Goal: Manage account settings

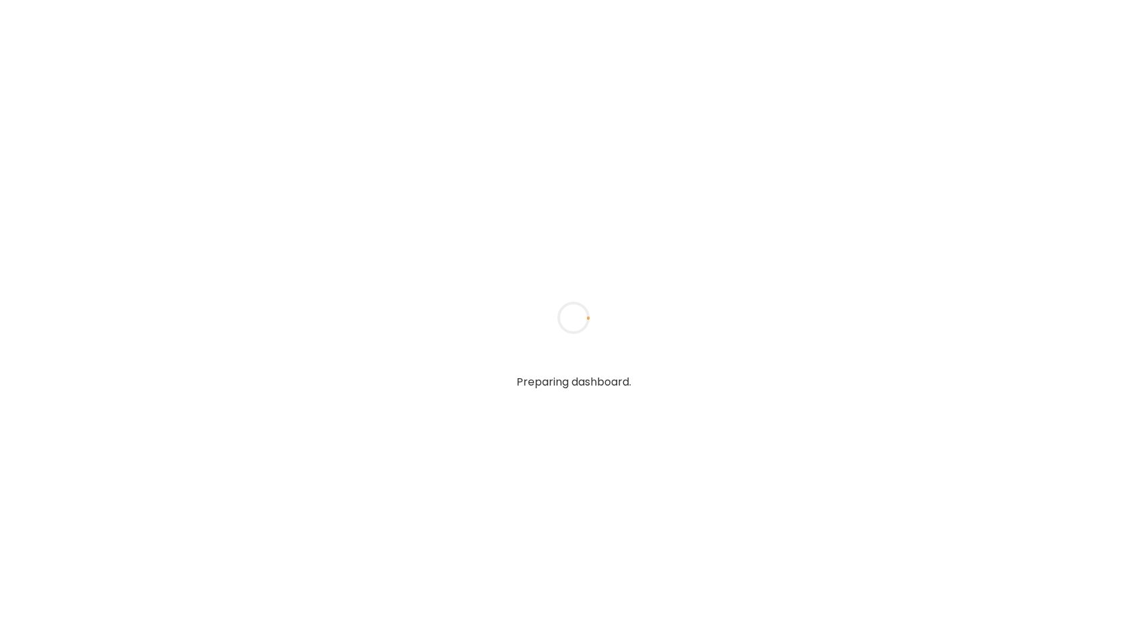
type input "**********"
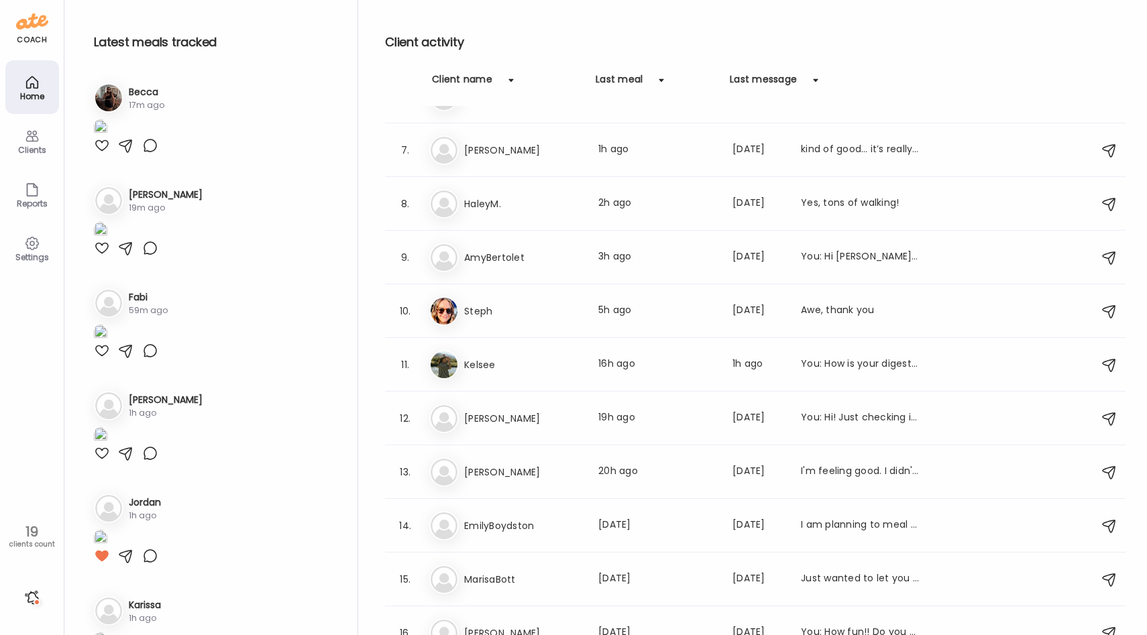
scroll to position [483, 0]
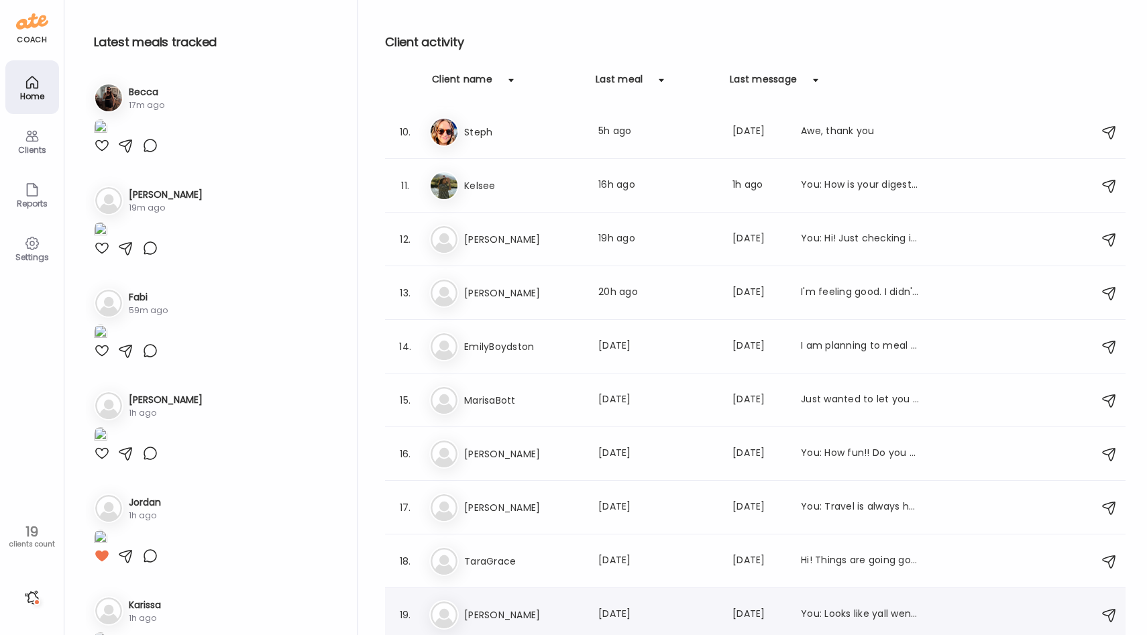
click at [528, 604] on div "Jo [PERSON_NAME] Last meal: [DATE] Last message: [DATE] You: Looks like yall we…" at bounding box center [757, 615] width 656 height 30
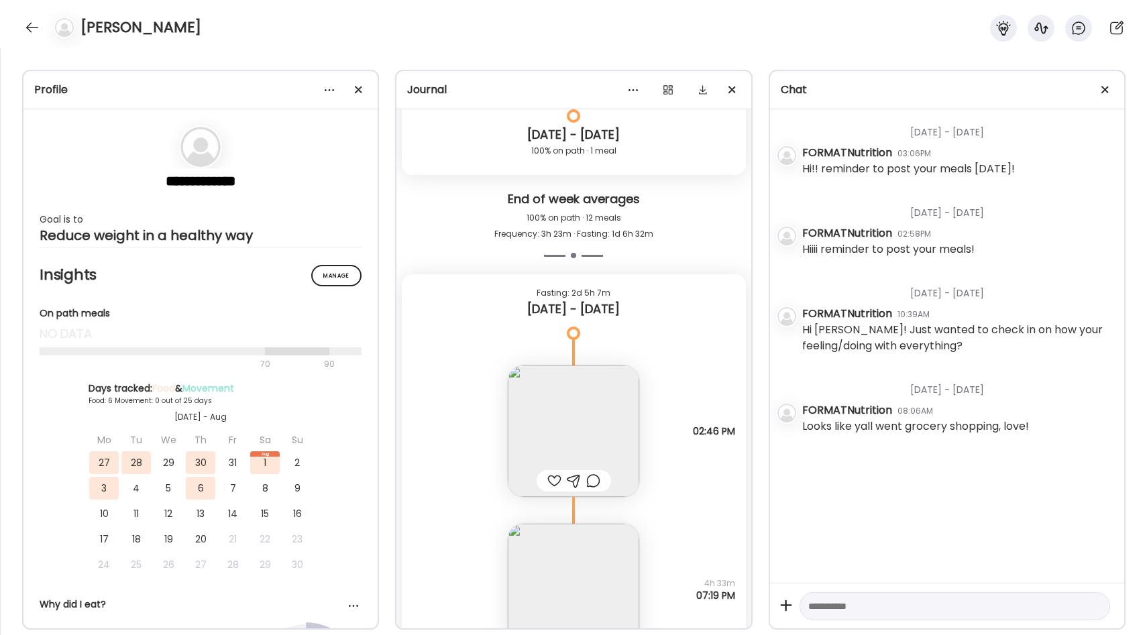
scroll to position [4941, 0]
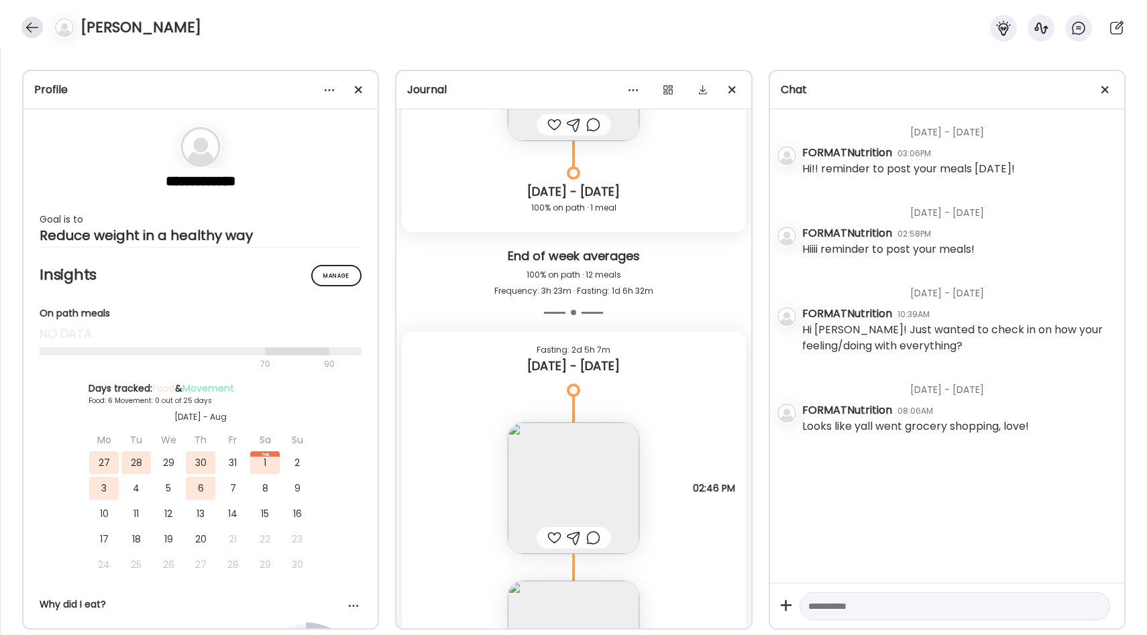
click at [27, 27] on div at bounding box center [31, 27] width 21 height 21
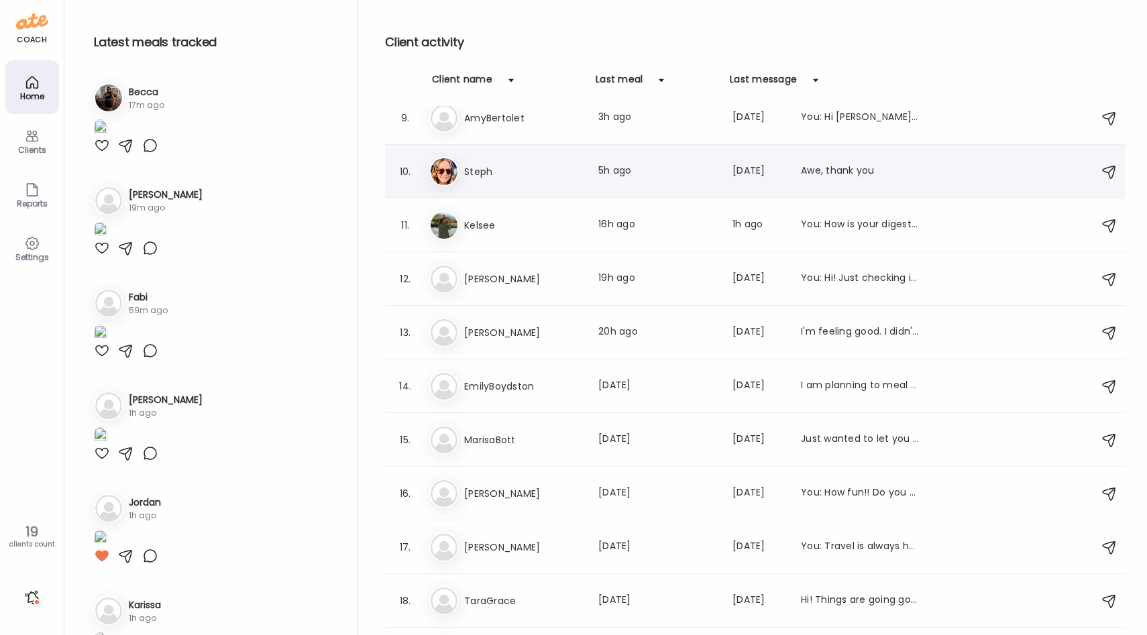
scroll to position [443, 0]
click at [518, 179] on h3 "Steph" at bounding box center [523, 173] width 118 height 16
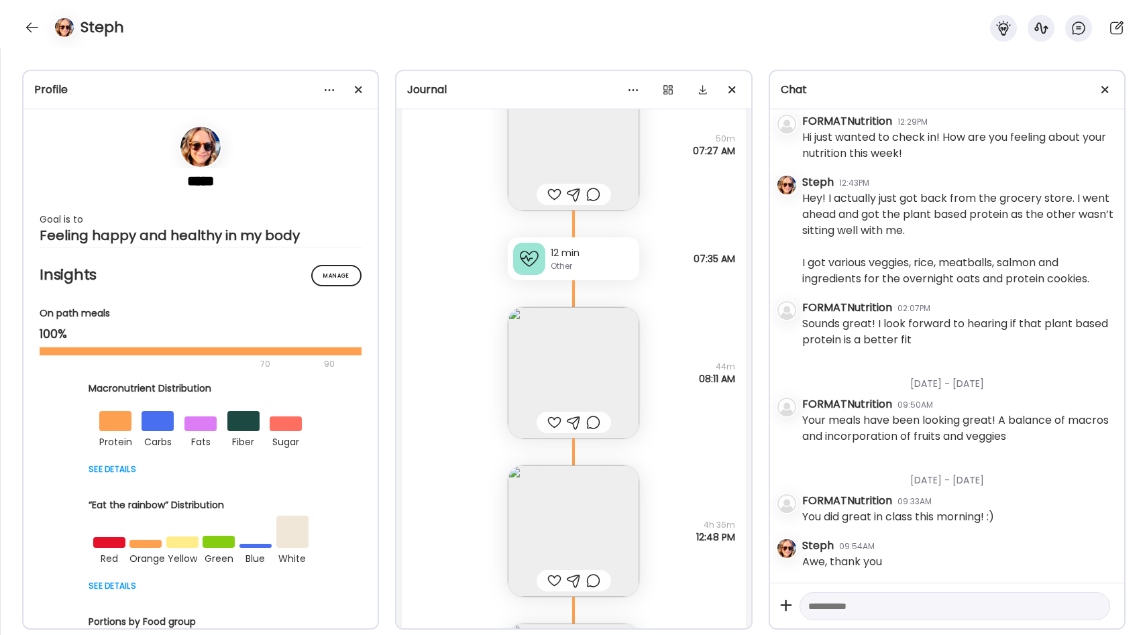
scroll to position [27853, 0]
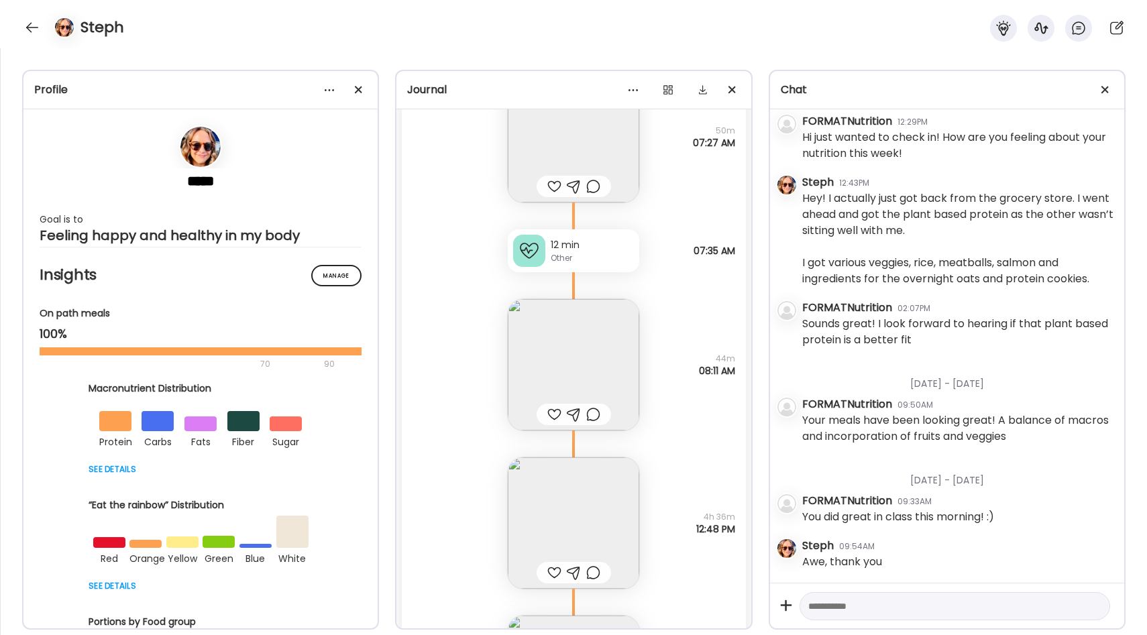
click at [528, 361] on img at bounding box center [573, 364] width 131 height 131
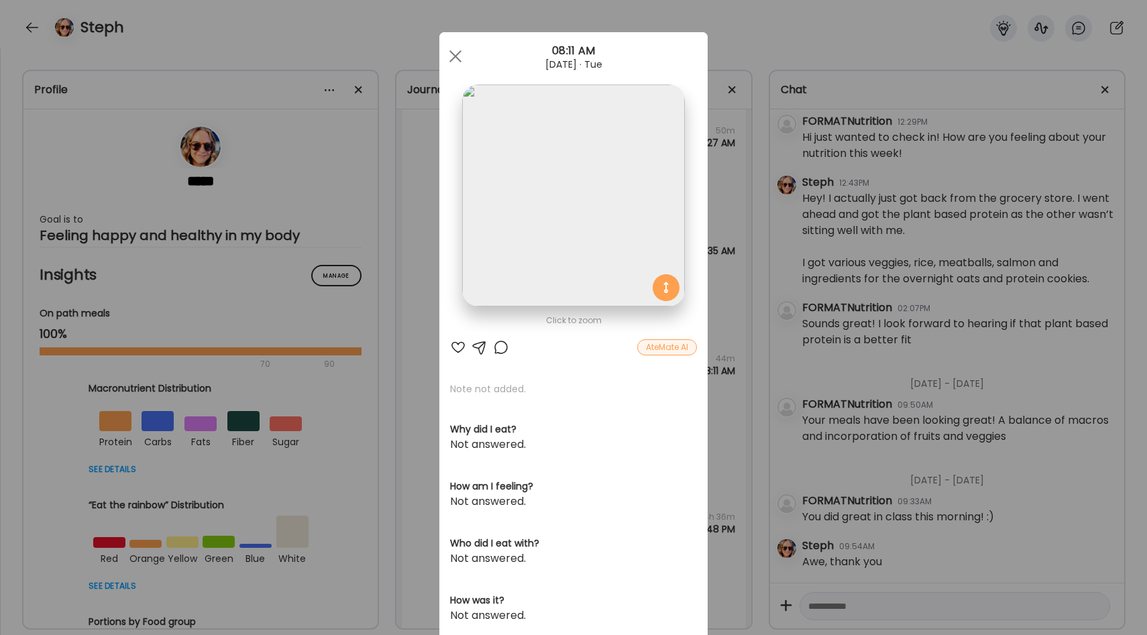
click at [719, 378] on div "Ate Coach Dashboard Wahoo! It’s official Take a moment to set up your Coach Pro…" at bounding box center [573, 317] width 1147 height 635
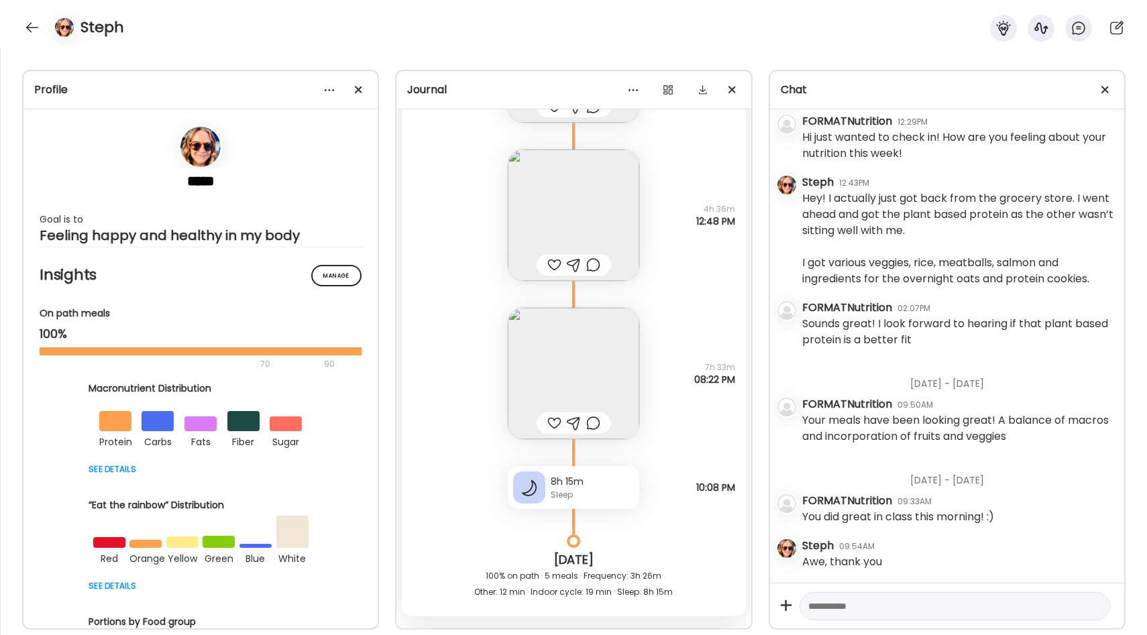
scroll to position [28164, 0]
click at [585, 369] on img at bounding box center [573, 369] width 131 height 131
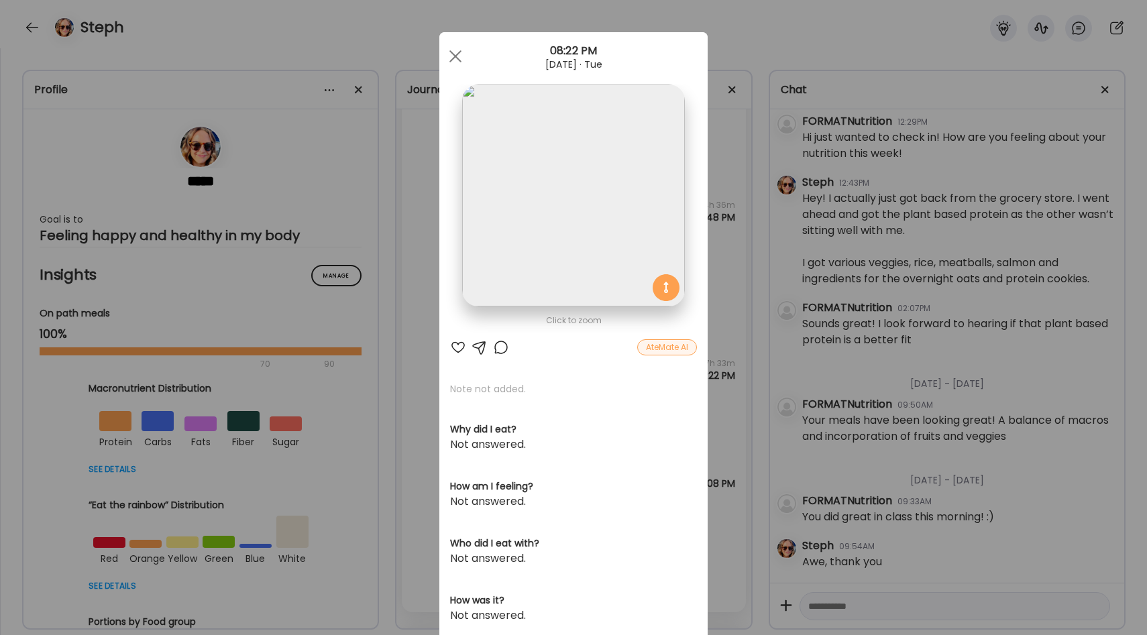
click at [715, 412] on div "Ate Coach Dashboard Wahoo! It’s official Take a moment to set up your Coach Pro…" at bounding box center [573, 317] width 1147 height 635
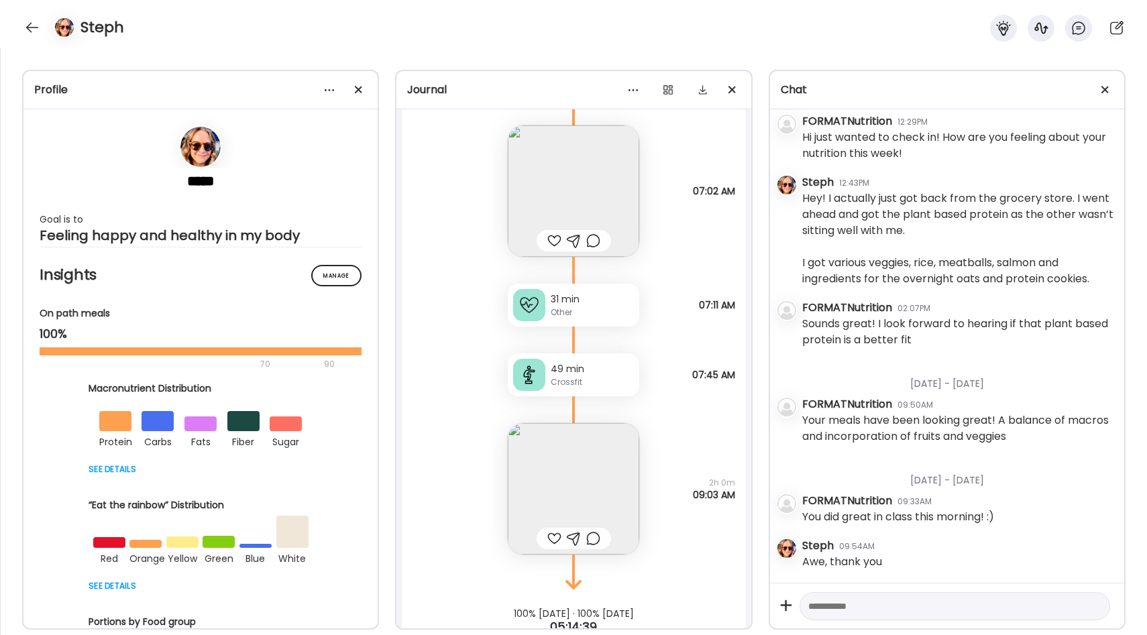
scroll to position [28797, 0]
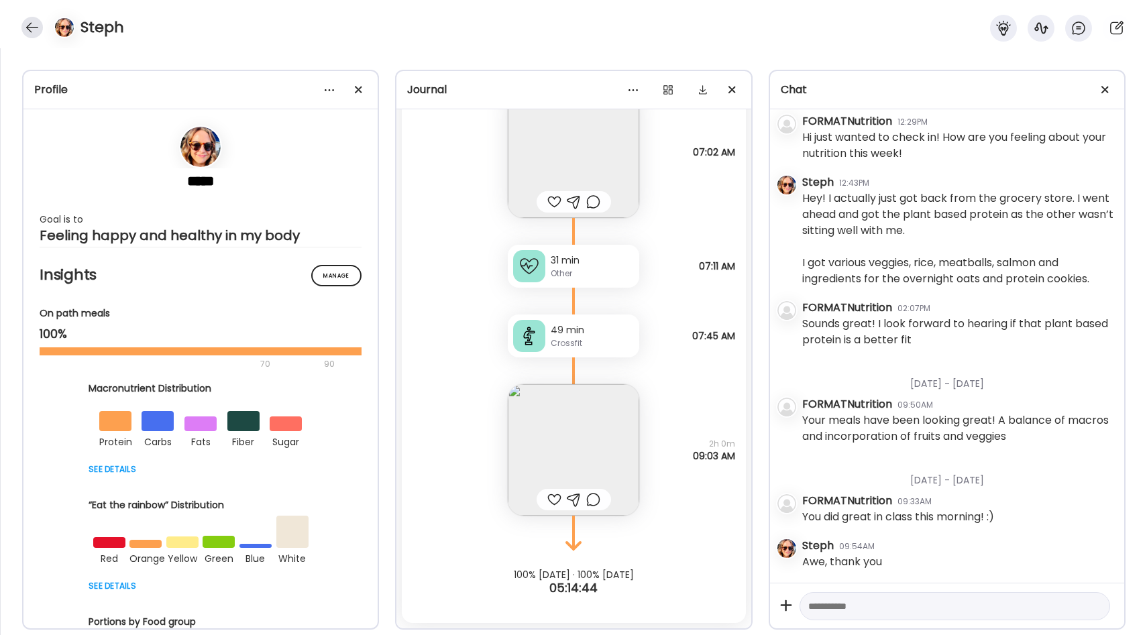
click at [26, 24] on div at bounding box center [31, 27] width 21 height 21
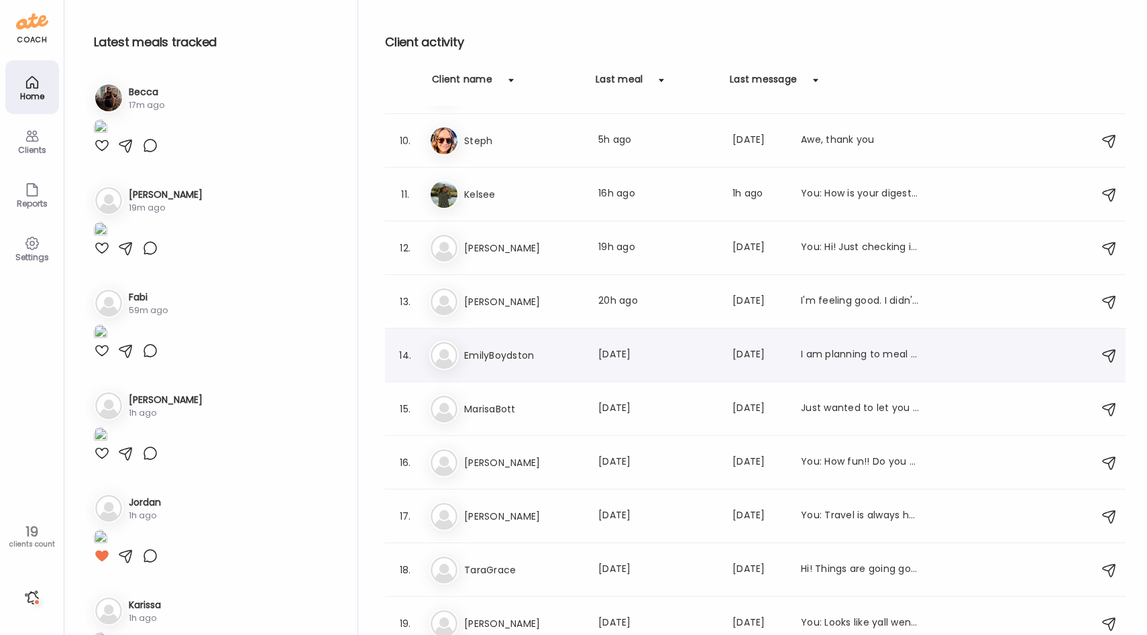
scroll to position [483, 0]
